Goal: Information Seeking & Learning: Learn about a topic

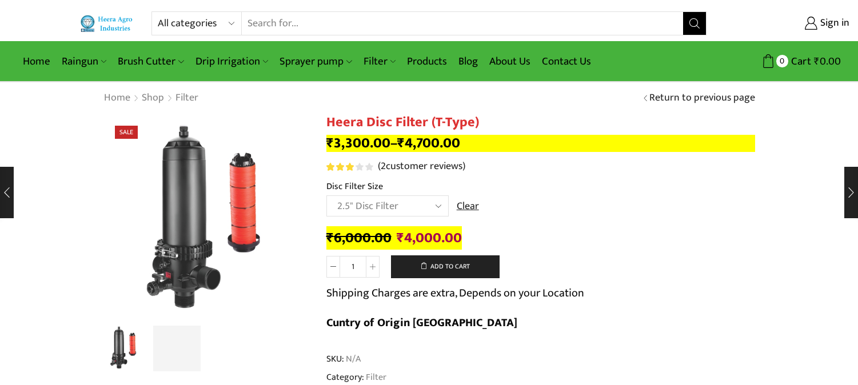
select select "2-5-disc-filter"
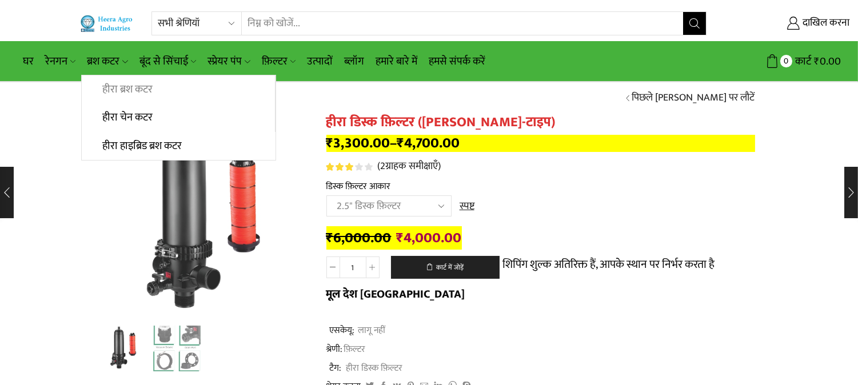
click at [166, 88] on link "हीरा ब्रश कटर" at bounding box center [178, 89] width 193 height 29
click at [154, 143] on font "हीरा हाइब्रिड ब्रश कटर" at bounding box center [141, 146] width 79 height 18
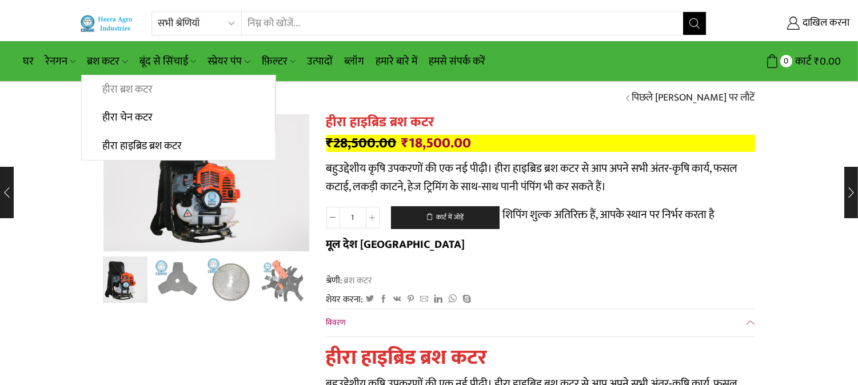
click at [133, 87] on font "हीरा ब्रश कटर" at bounding box center [127, 90] width 50 height 18
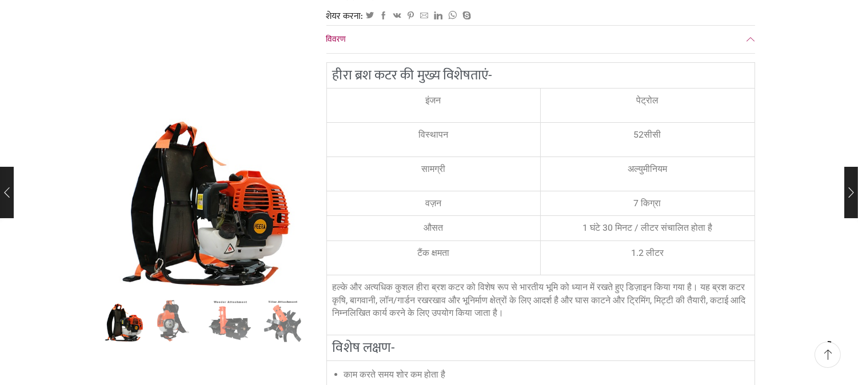
scroll to position [254, 0]
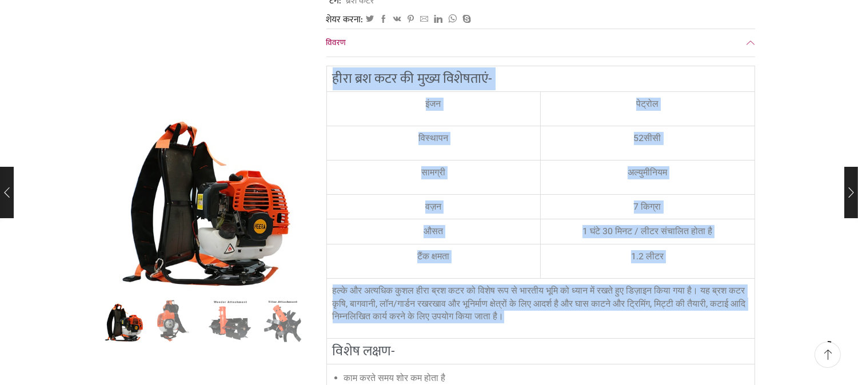
drag, startPoint x: 328, startPoint y: 64, endPoint x: 633, endPoint y: 318, distance: 397.4
copy div "हीरा ब्रश कटर की मुख्य विशेषताएं- इंजन पेट्रोल विस्थापन 52सीसी सामग्री अल्युमीन…"
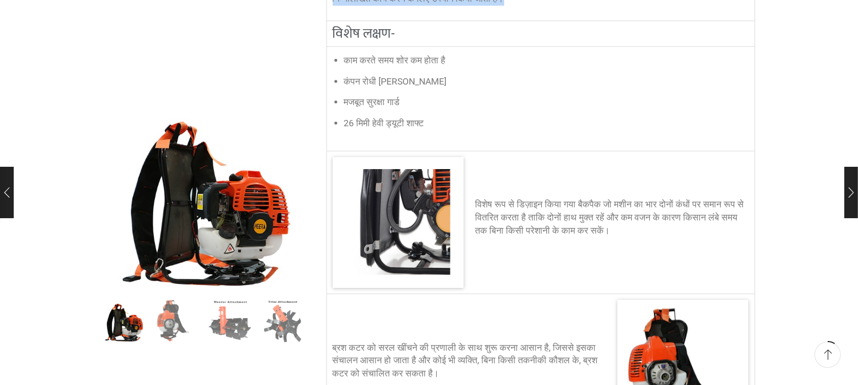
scroll to position [508, 0]
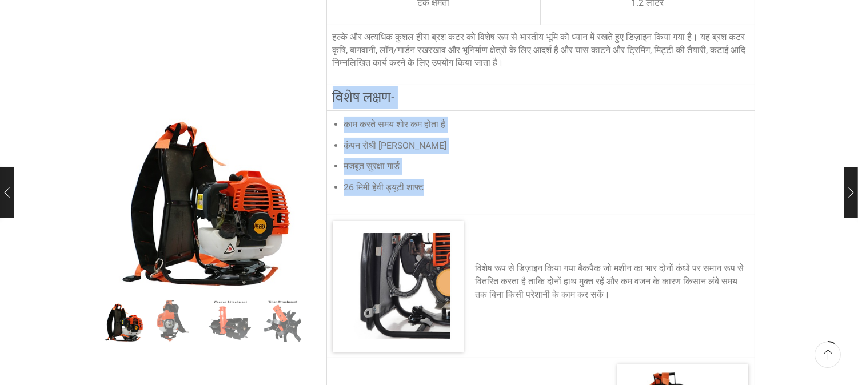
drag, startPoint x: 333, startPoint y: 95, endPoint x: 431, endPoint y: 202, distance: 144.9
copy div "विशेष लक्षण- काम करते समय शोर कम होता है कंपन रोधी हैंडल होल्डर मजबूत सुरक्षा ग…"
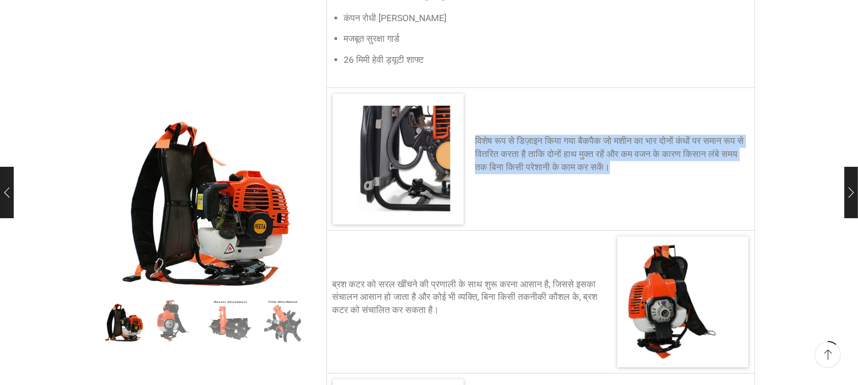
drag, startPoint x: 475, startPoint y: 137, endPoint x: 709, endPoint y: 174, distance: 237.2
click at [709, 174] on p "विशेष रूप से डिज़ाइन किया गया बैकपैक जो मशीन का भार दोनों कंधों पर समान रूप से …" at bounding box center [612, 154] width 274 height 39
copy font "विशेष रूप से डिज़ाइन किया गया बैकपैक जो मशीन का भार दोनों कंधों पर समान रूप से …"
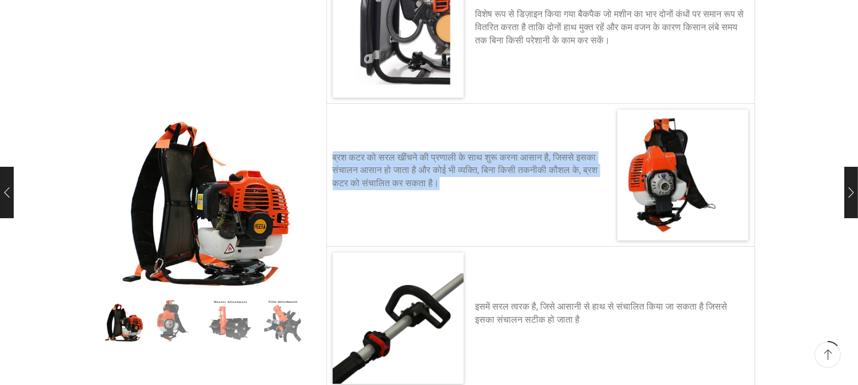
drag, startPoint x: 329, startPoint y: 152, endPoint x: 510, endPoint y: 190, distance: 184.5
click at [510, 190] on div "ब्रश कटर को सरल खींचने की प्रणाली के साथ शुरू करना आसान है, जिससे इसका संचालन आ…" at bounding box center [469, 175] width 285 height 142
copy font "ब्रश कटर को सरल खींचने की प्रणाली के साथ शुरू करना आसान है, जिससे इसका संचालन आ…"
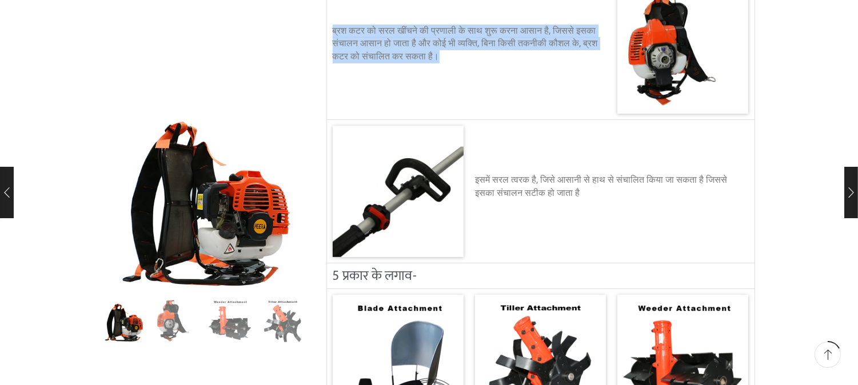
scroll to position [1016, 0]
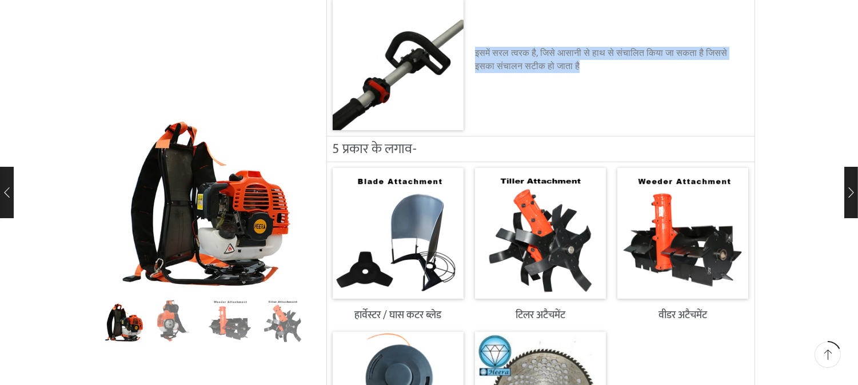
drag, startPoint x: 474, startPoint y: 48, endPoint x: 597, endPoint y: 69, distance: 124.7
click at [597, 69] on p "इसमें सरल त्वरक है, जिसे आसानी से हाथ से संचालित किया जा सकता है जिससे इसका संच…" at bounding box center [612, 60] width 274 height 26
copy font "इसमें सरल त्वरक है, जिसे आसानी से हाथ से संचालित किया जा सकता है जिससे इसका संच…"
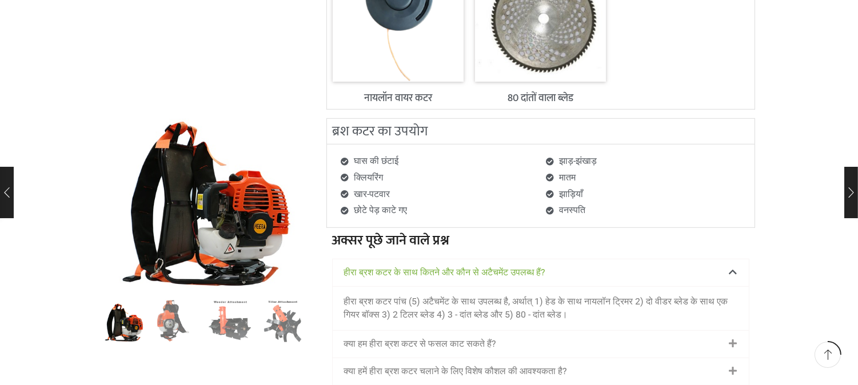
scroll to position [1461, 0]
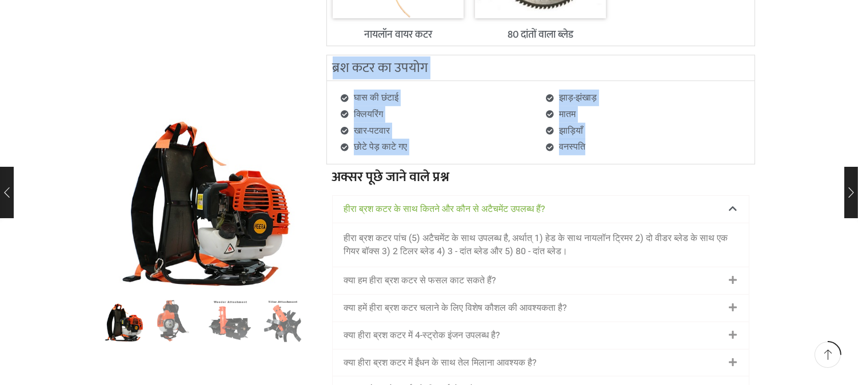
drag, startPoint x: 327, startPoint y: 61, endPoint x: 603, endPoint y: 153, distance: 290.5
copy div "ब्रश कटर का उपयोग घास की छंटाई क्लियरिंग खार-पटवार छोटे पेड़ काटे गए झाड़-झंखाड…"
